Goal: Task Accomplishment & Management: Complete application form

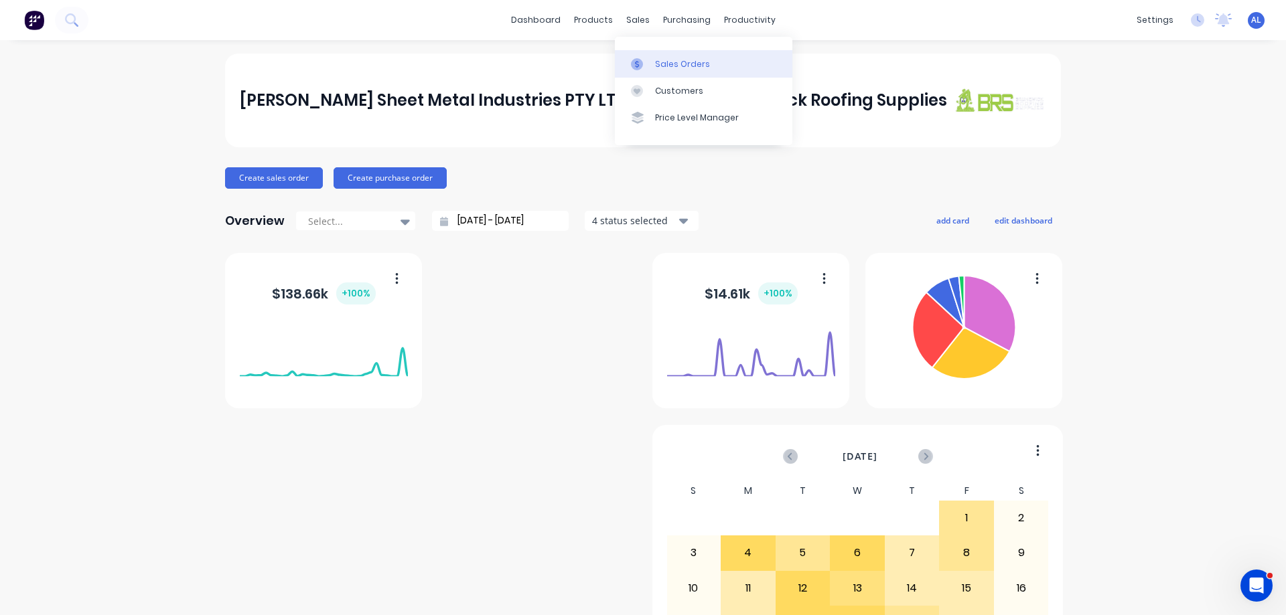
click at [658, 55] on link "Sales Orders" at bounding box center [703, 63] width 177 height 27
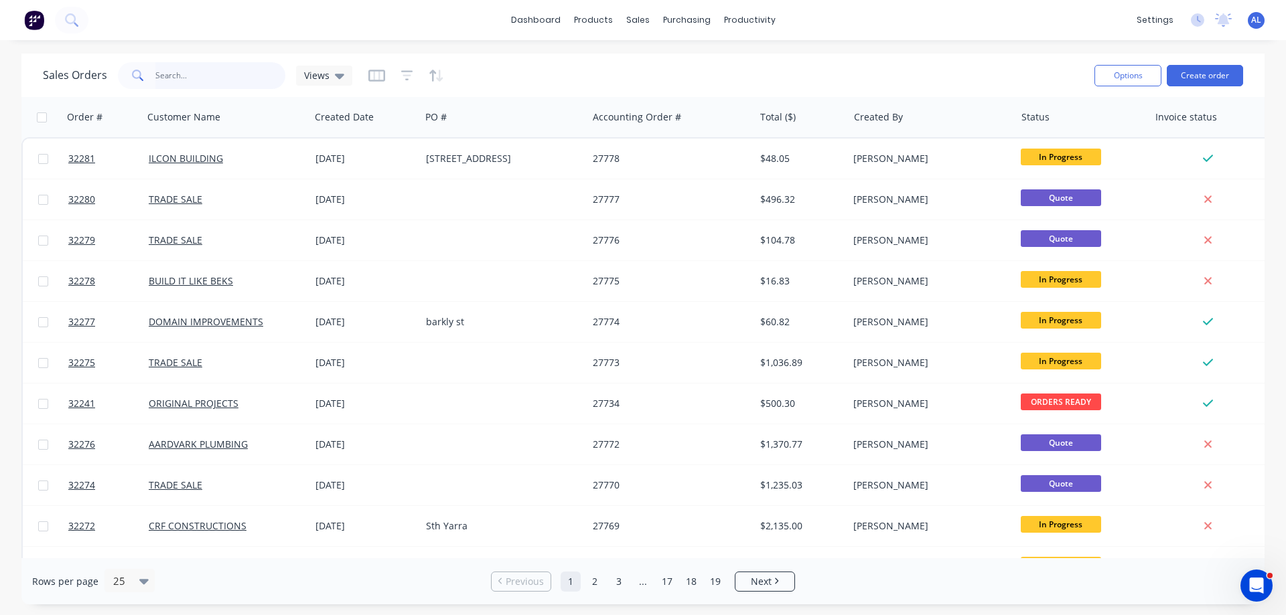
click at [186, 70] on input "text" at bounding box center [220, 75] width 131 height 27
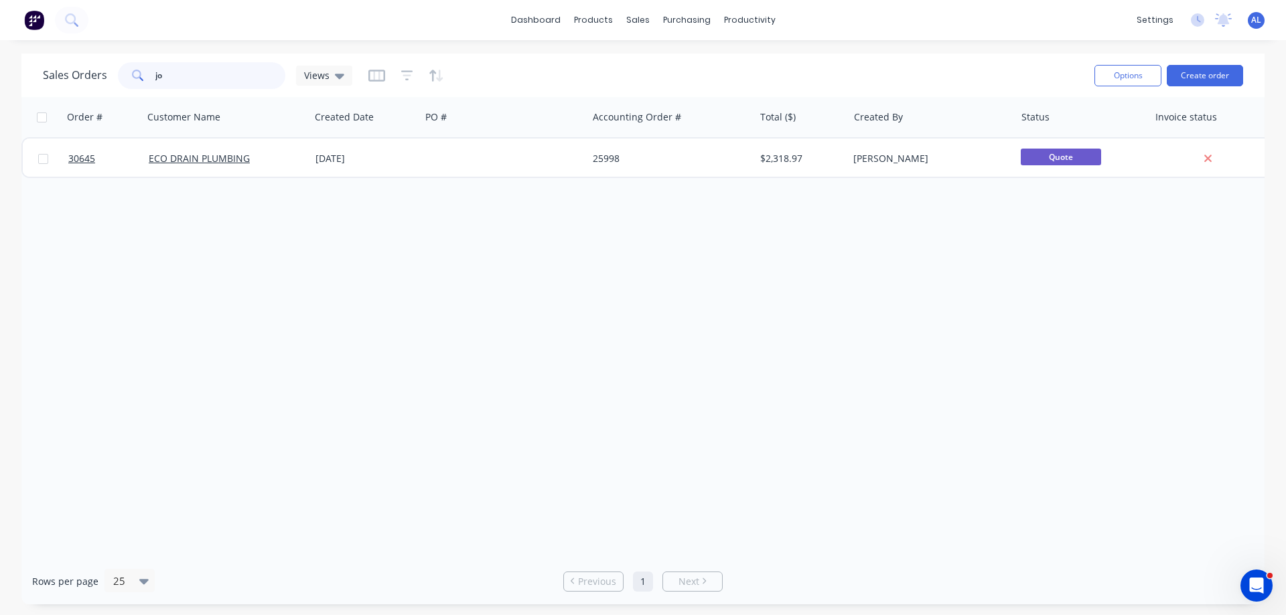
type input "j"
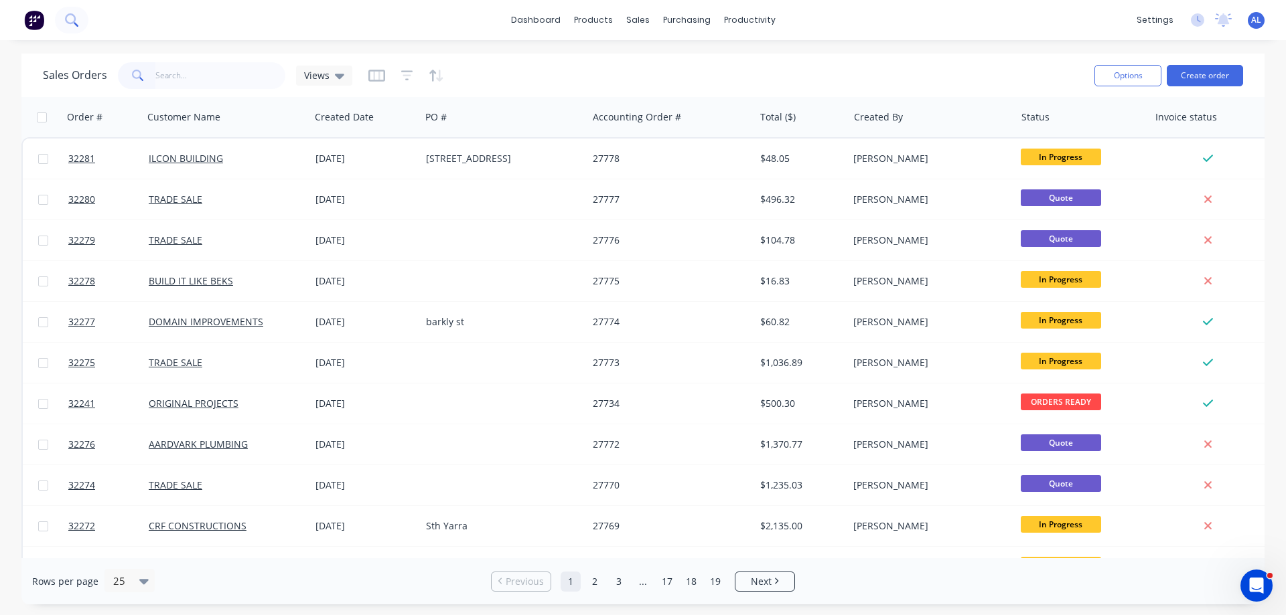
click at [78, 23] on button at bounding box center [71, 20] width 33 height 27
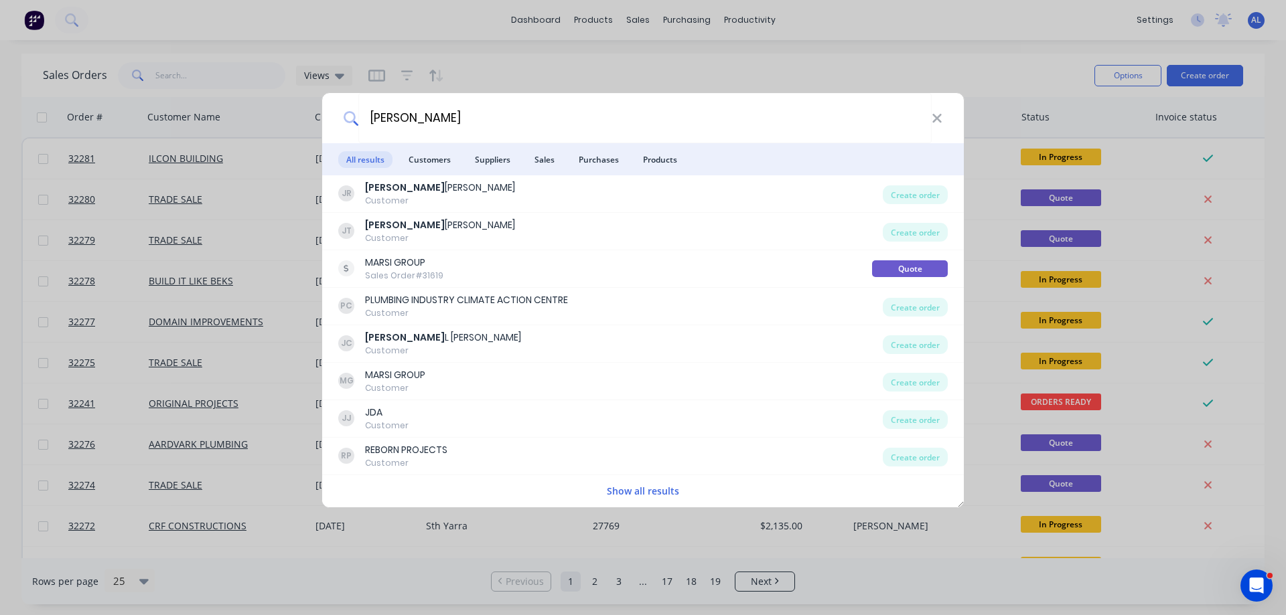
type input "[PERSON_NAME]"
click at [642, 490] on button "Show all results" at bounding box center [643, 491] width 80 height 15
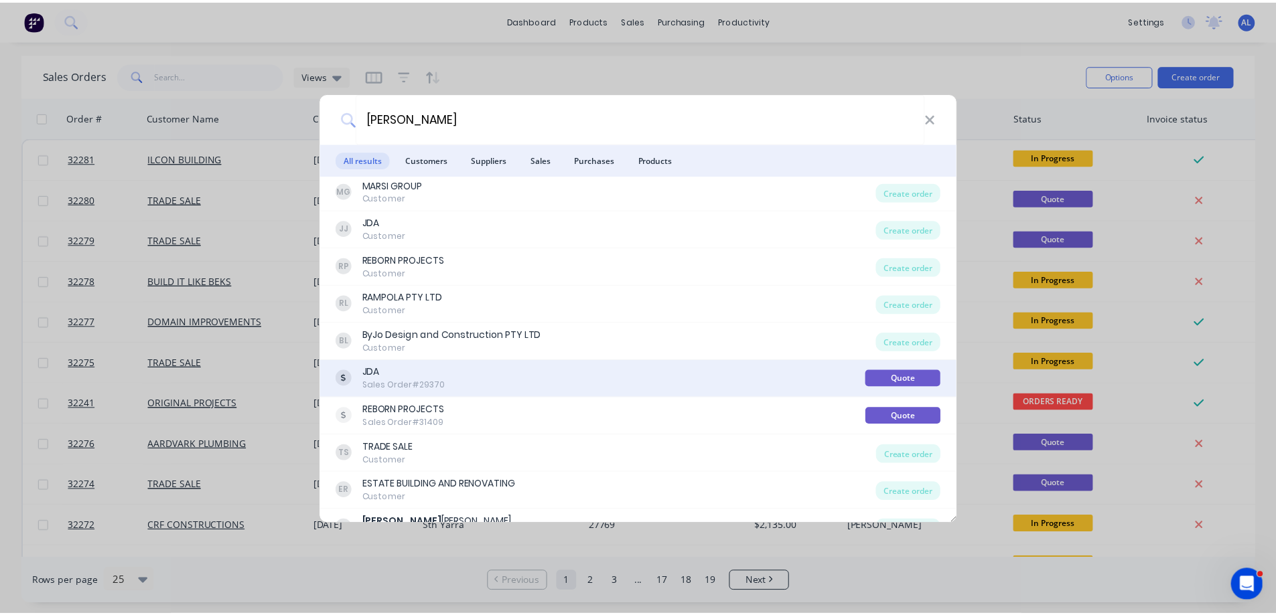
scroll to position [201, 0]
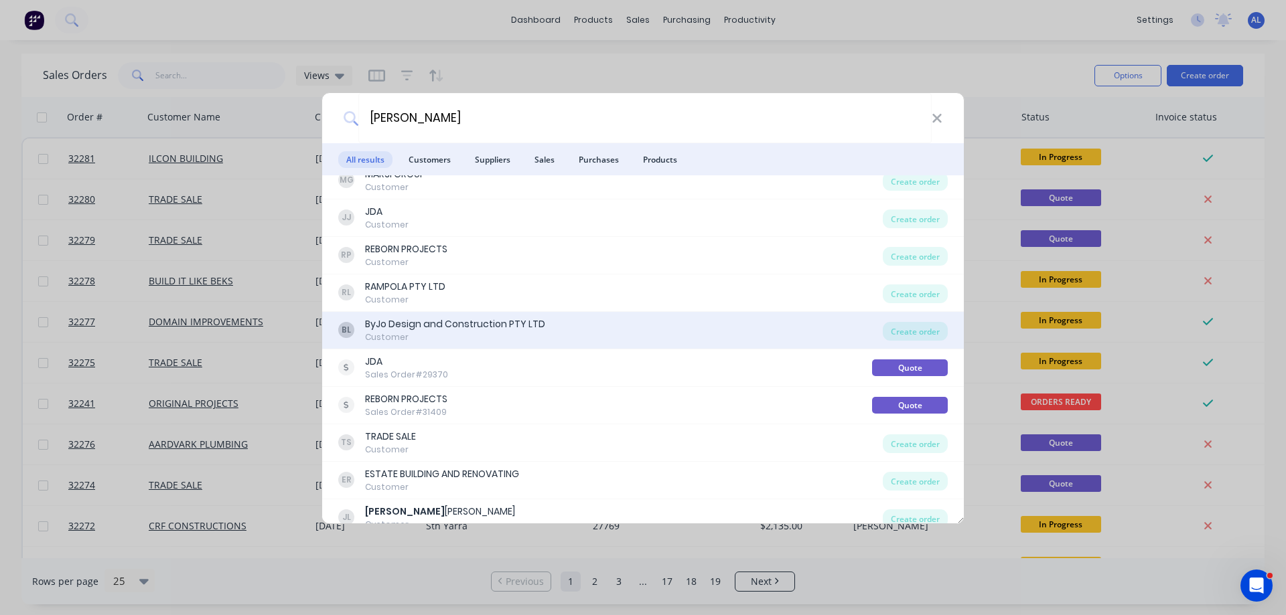
click at [519, 328] on div "ByJo Design and Construction PTY LTD" at bounding box center [455, 324] width 180 height 14
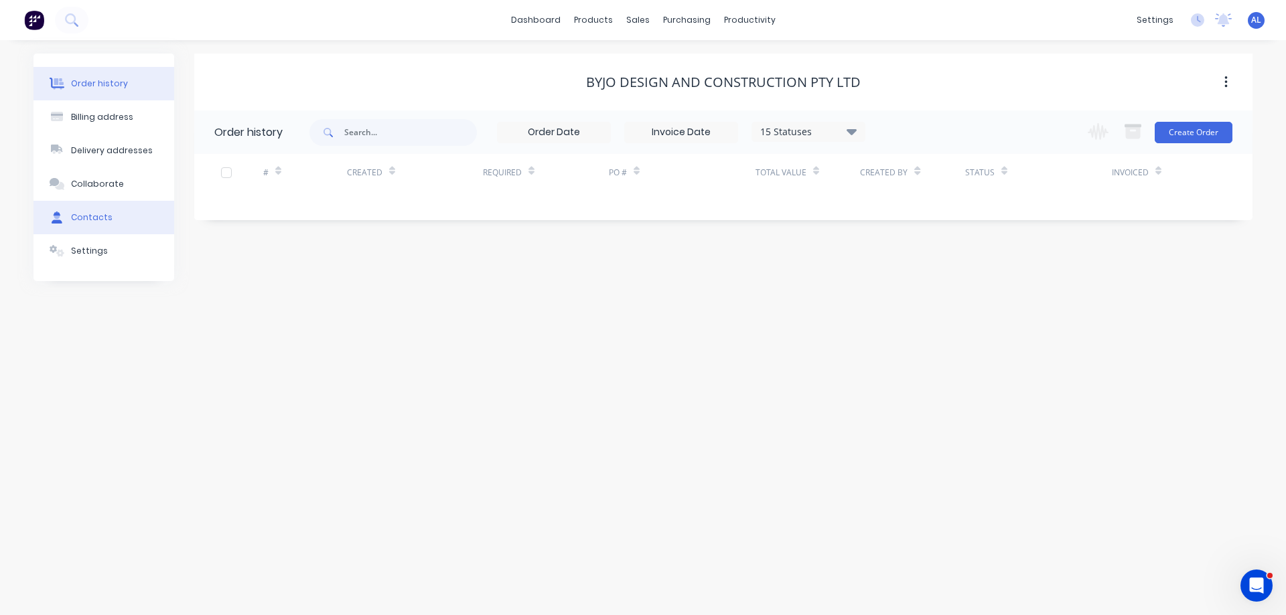
click at [108, 212] on button "Contacts" at bounding box center [103, 217] width 141 height 33
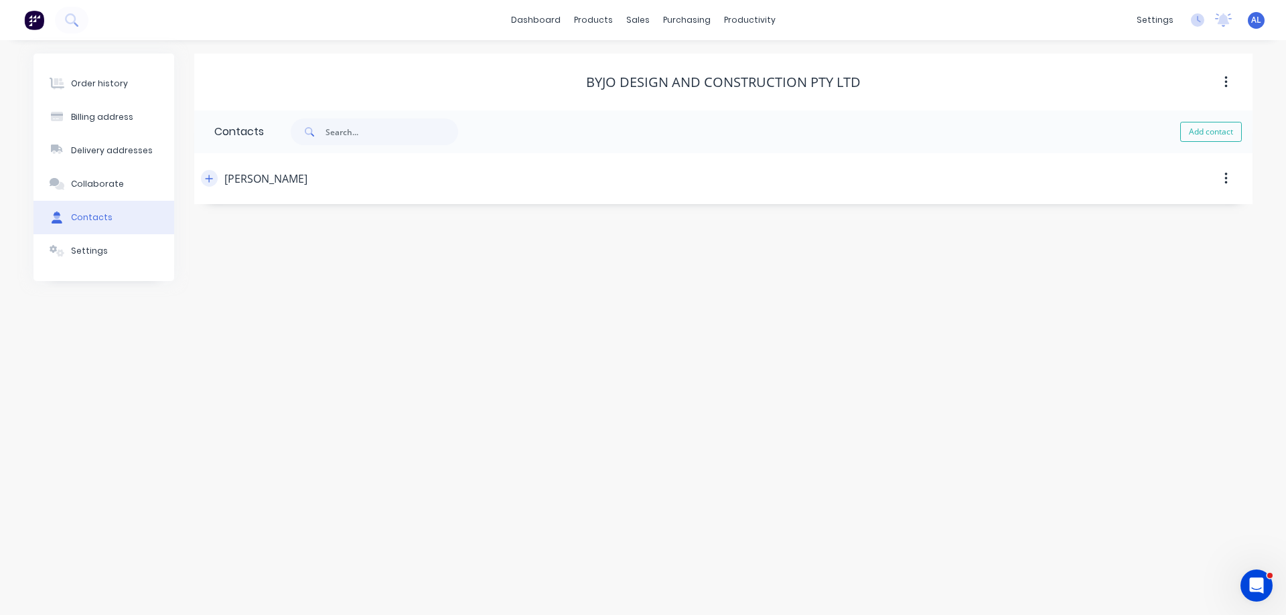
click at [208, 184] on button "button" at bounding box center [209, 178] width 17 height 17
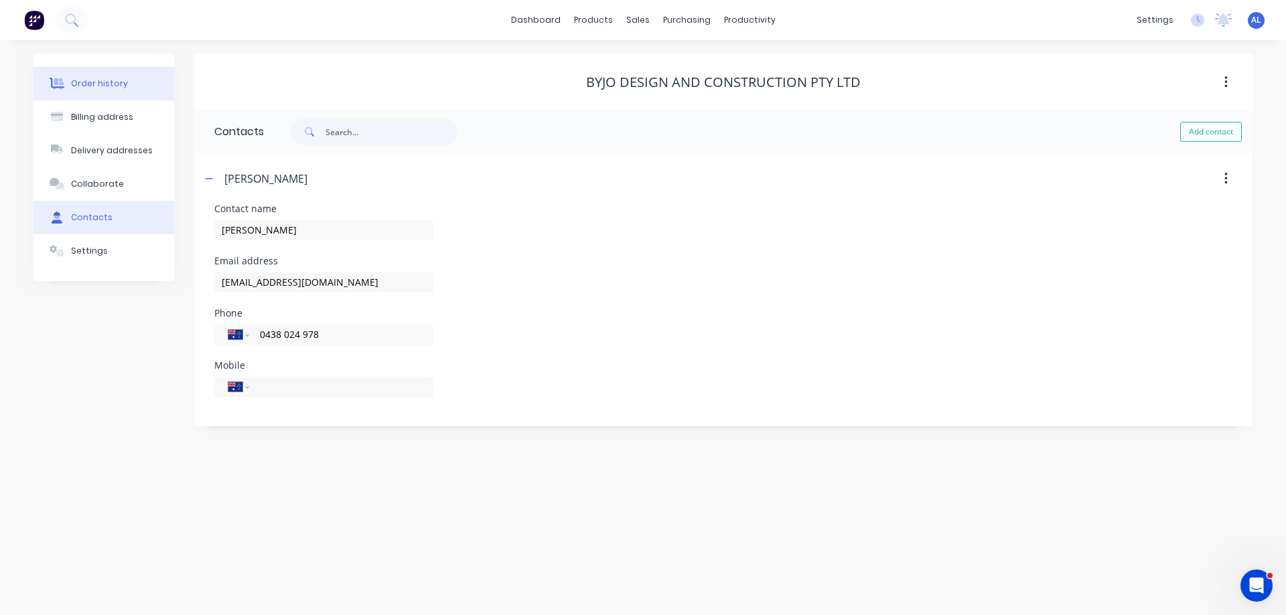
click at [96, 85] on div "Order history" at bounding box center [99, 84] width 57 height 12
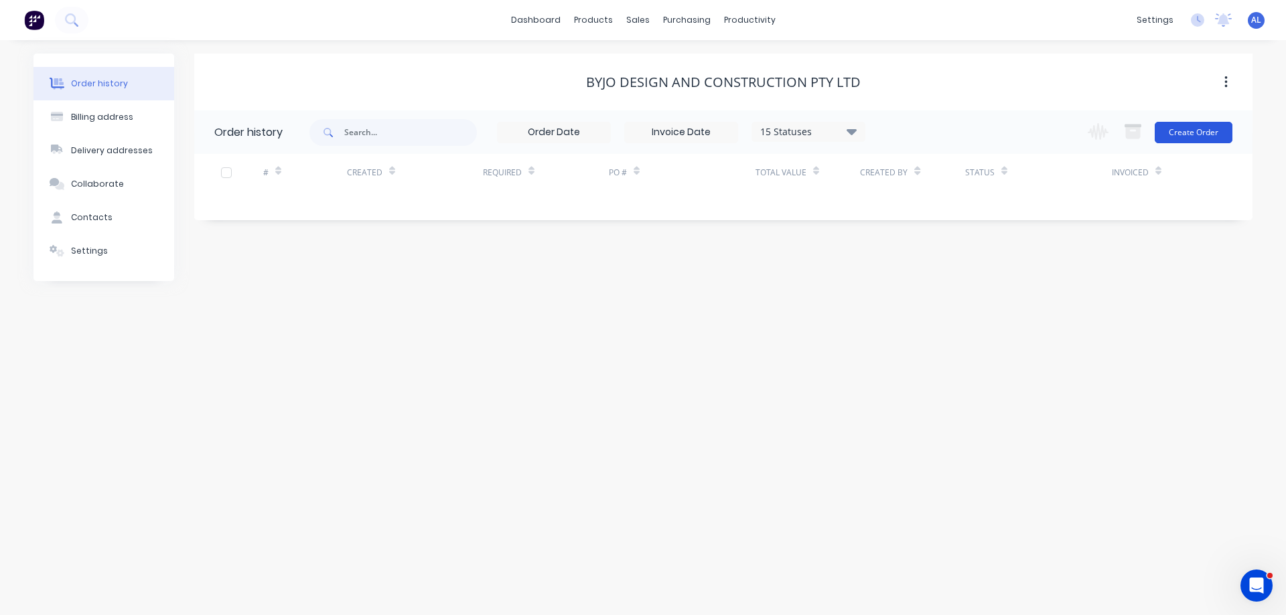
click at [1214, 131] on button "Create Order" at bounding box center [1194, 132] width 78 height 21
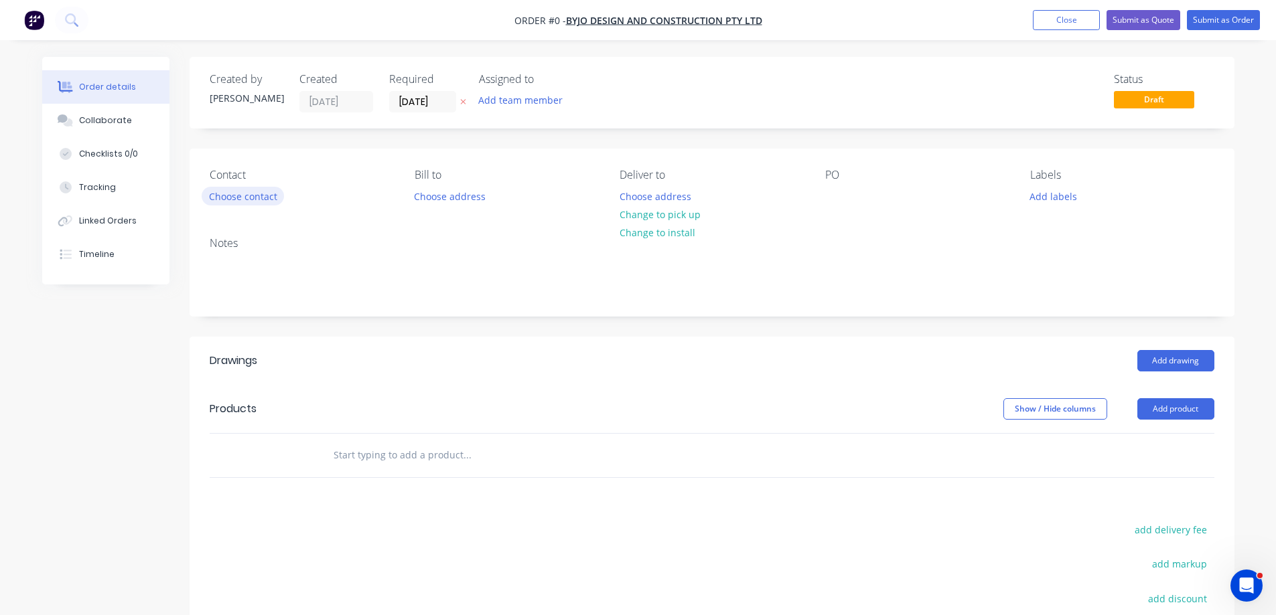
click at [272, 200] on button "Choose contact" at bounding box center [243, 196] width 82 height 18
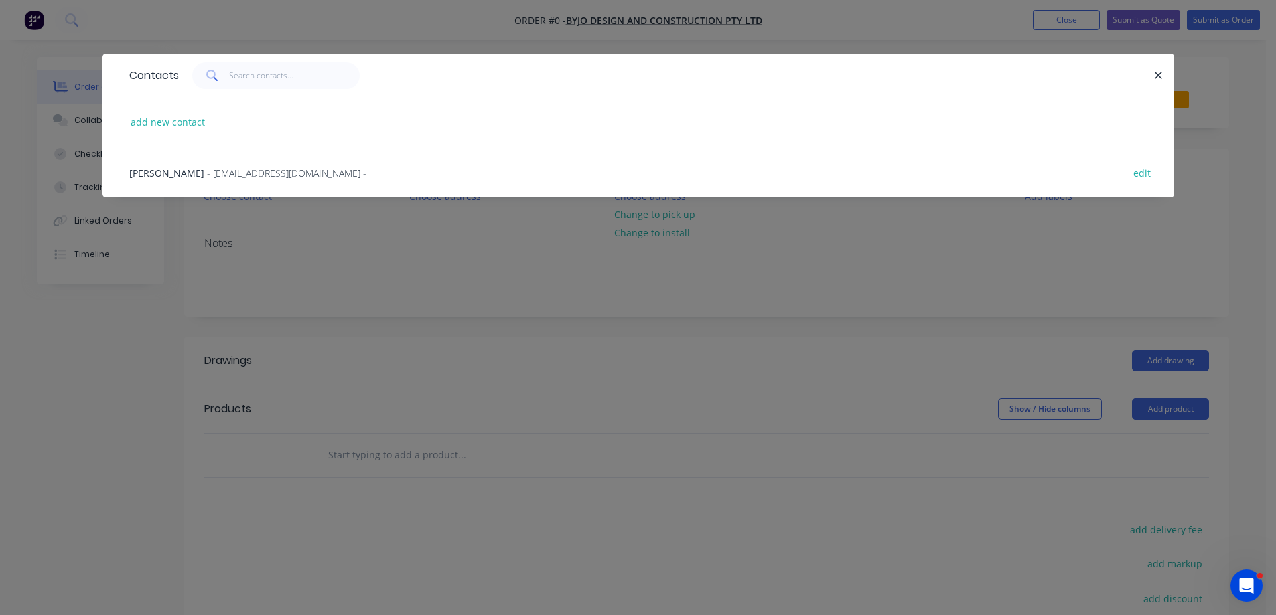
click at [207, 177] on span "- [EMAIL_ADDRESS][DOMAIN_NAME] -" at bounding box center [286, 173] width 159 height 13
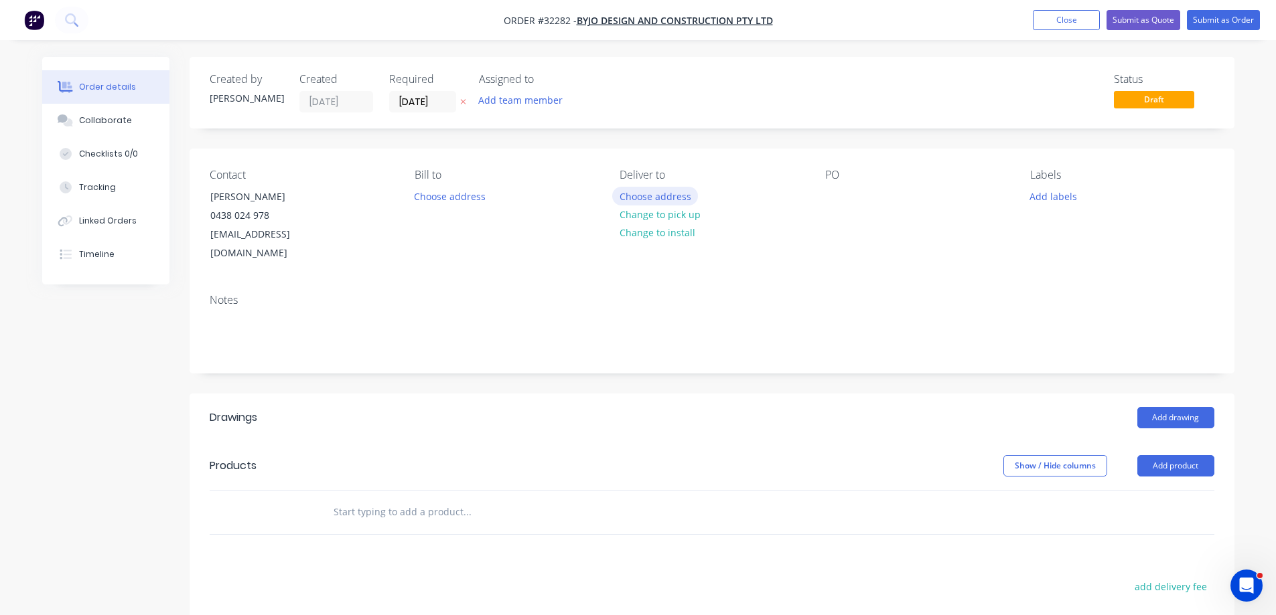
click at [668, 195] on button "Choose address" at bounding box center [655, 196] width 86 height 18
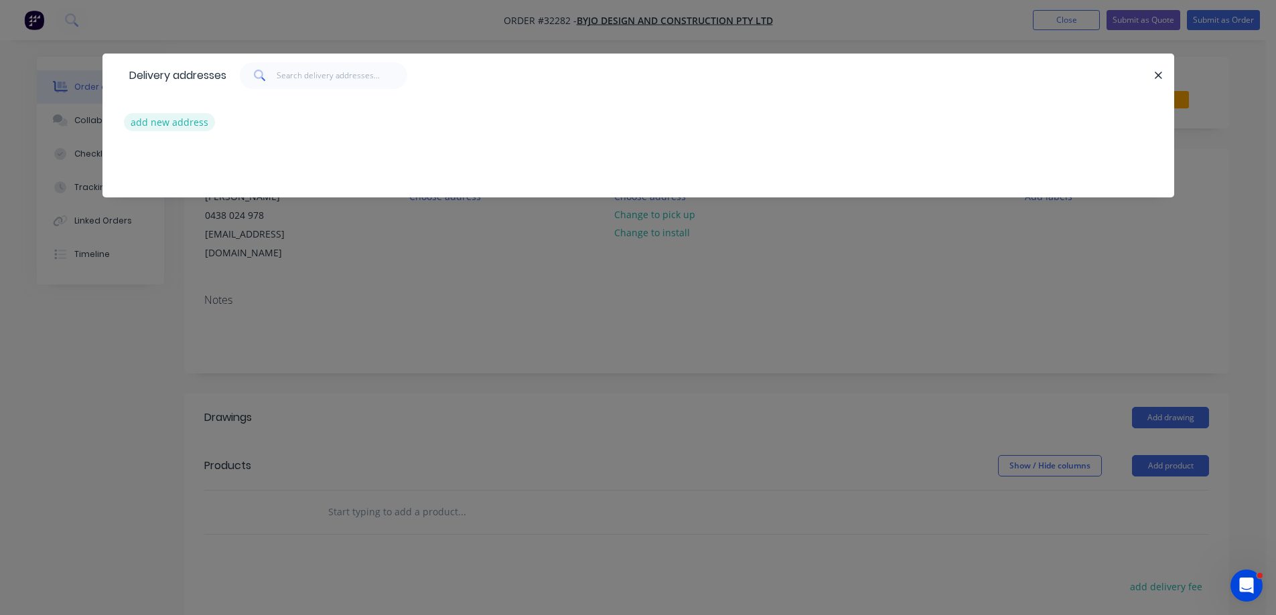
click at [163, 122] on button "add new address" at bounding box center [170, 122] width 92 height 18
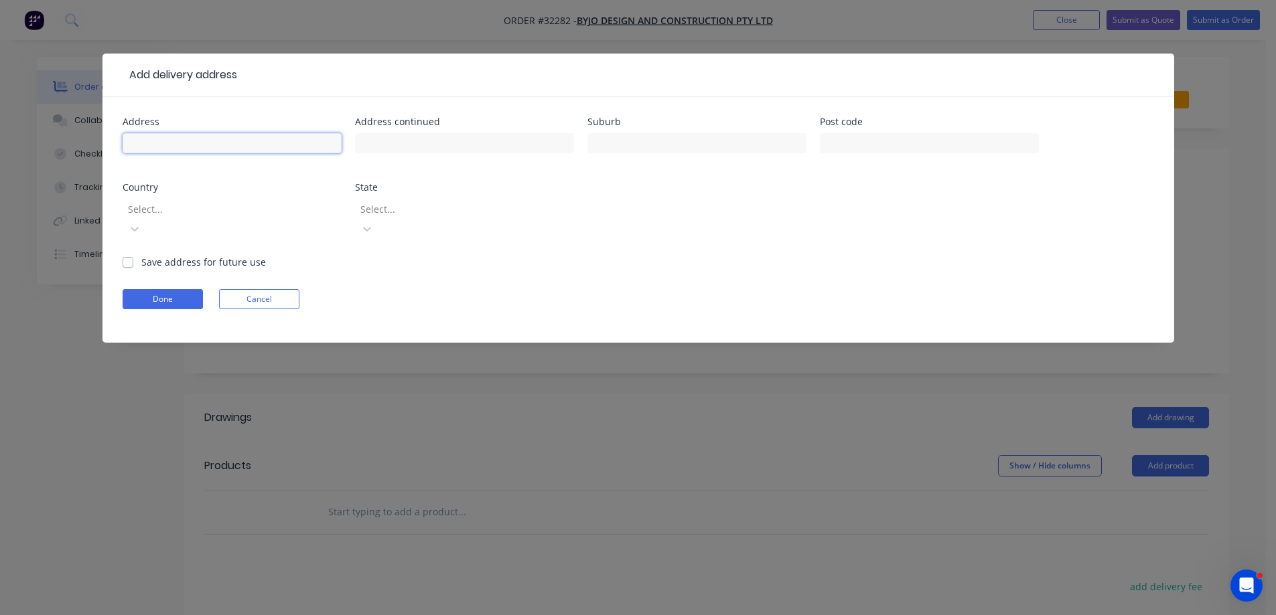
click at [224, 151] on input "text" at bounding box center [232, 143] width 219 height 20
type input "[STREET_ADDRESS]"
type input "MOONEE PONDS"
click at [141, 255] on label "Save address for future use" at bounding box center [203, 262] width 125 height 14
click at [125, 255] on input "Save address for future use" at bounding box center [128, 261] width 11 height 13
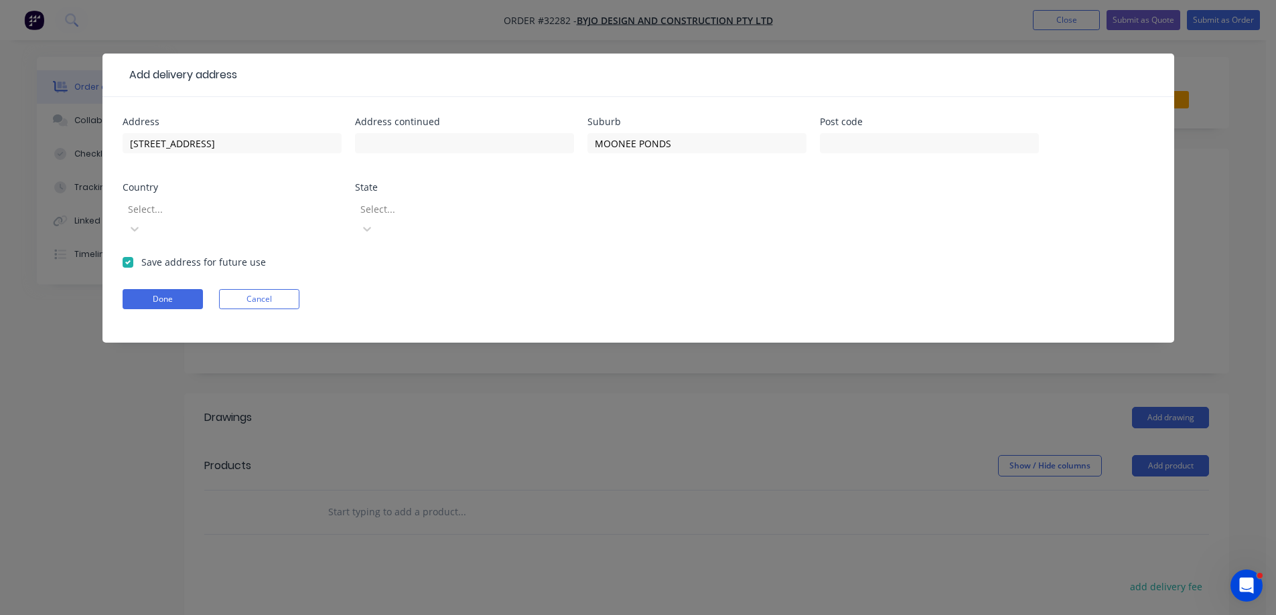
checkbox input "true"
click at [182, 289] on button "Done" at bounding box center [163, 299] width 80 height 20
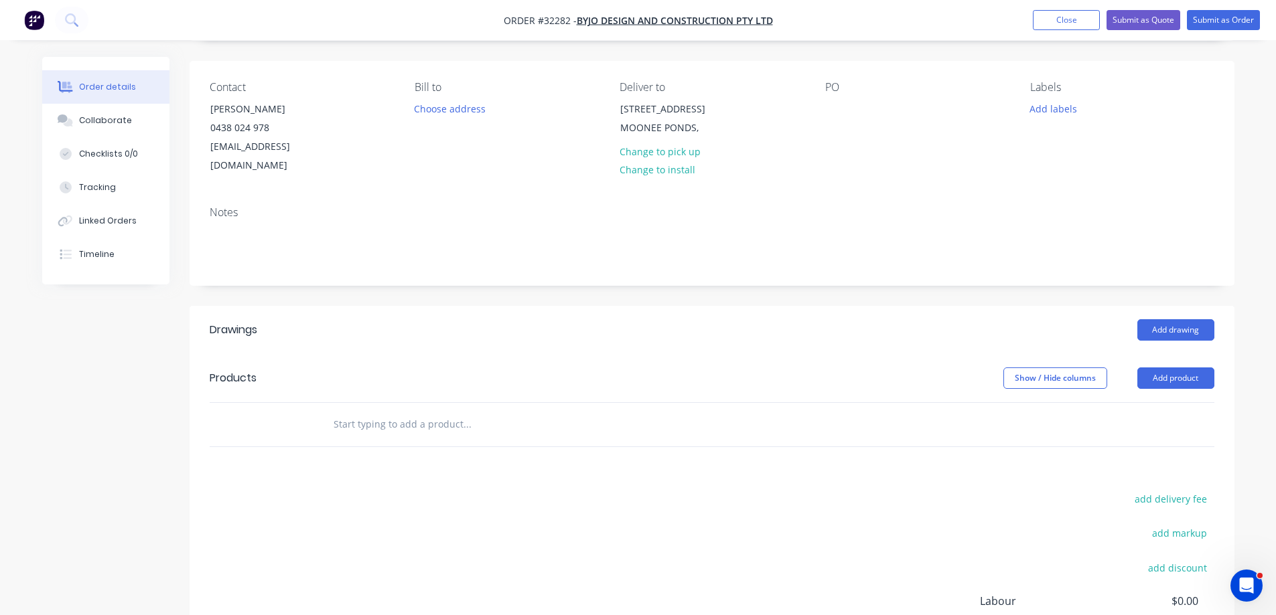
scroll to position [201, 0]
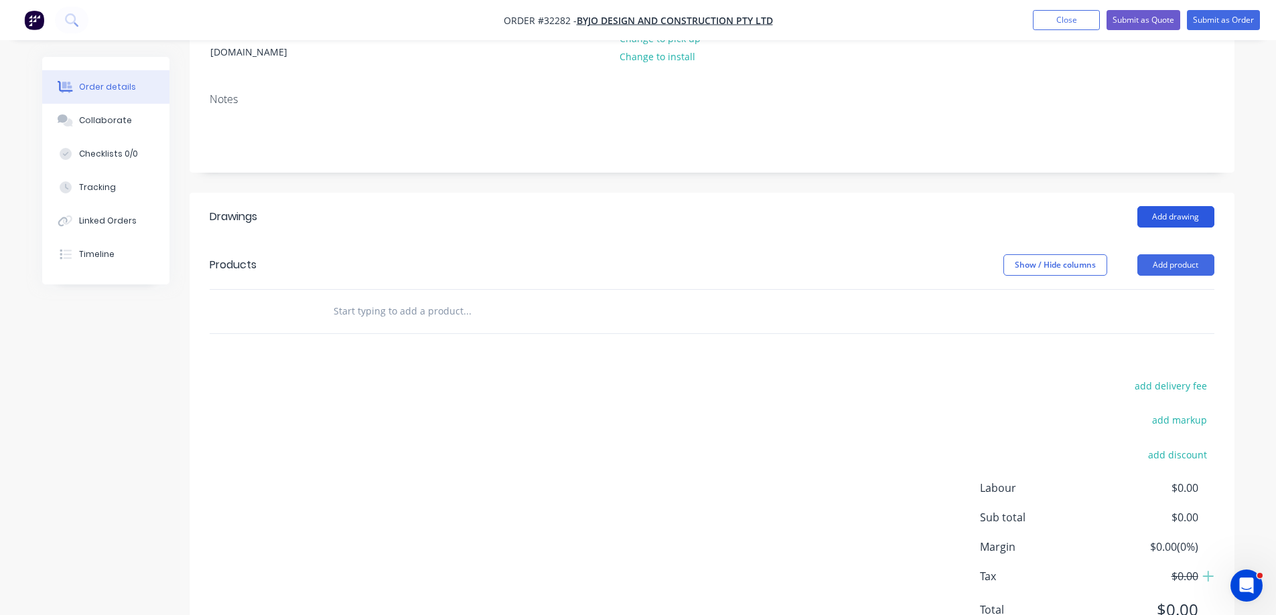
click at [1189, 206] on button "Add drawing" at bounding box center [1175, 216] width 77 height 21
